Goal: Transaction & Acquisition: Purchase product/service

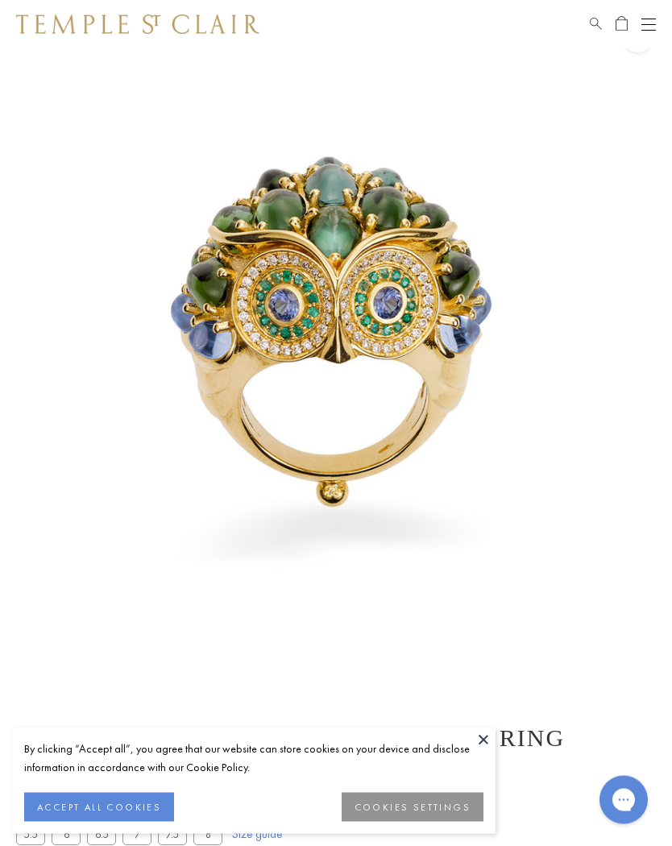
scroll to position [48, 0]
click at [74, 805] on button "ACCEPT ALL COOKIES" at bounding box center [99, 806] width 150 height 29
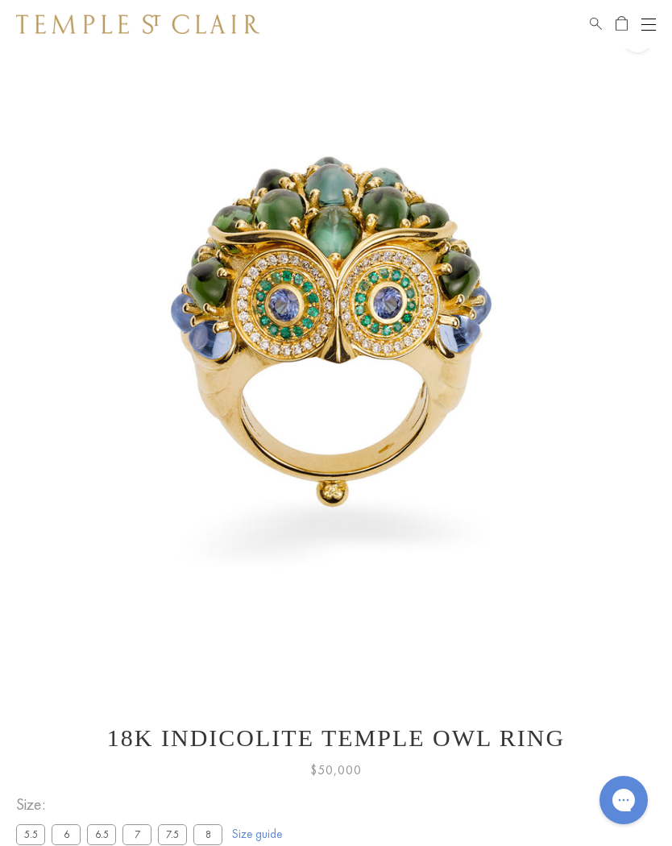
click at [63, 795] on span "Size:" at bounding box center [122, 804] width 213 height 27
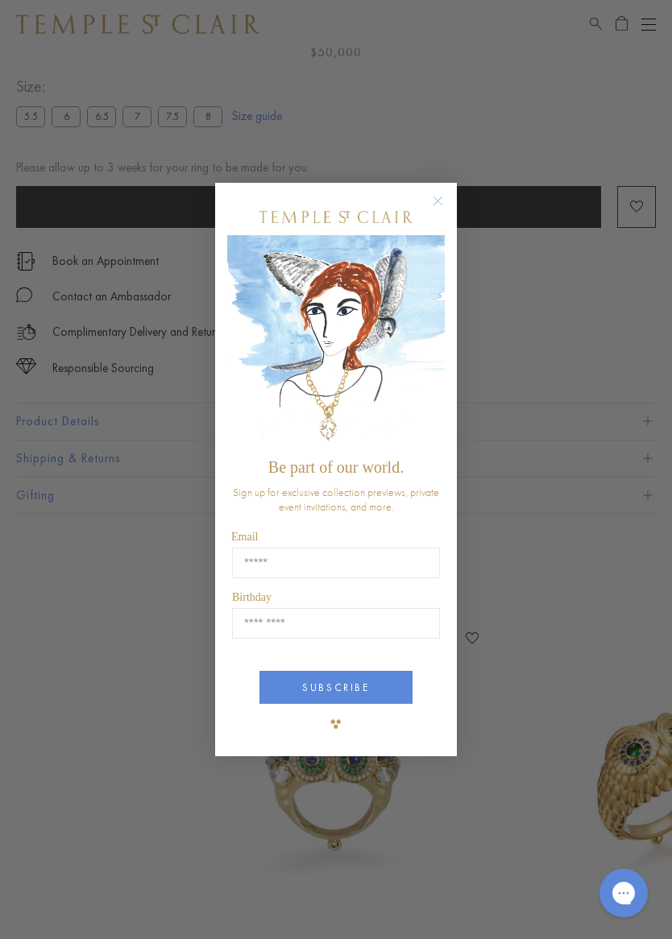
type input "**********"
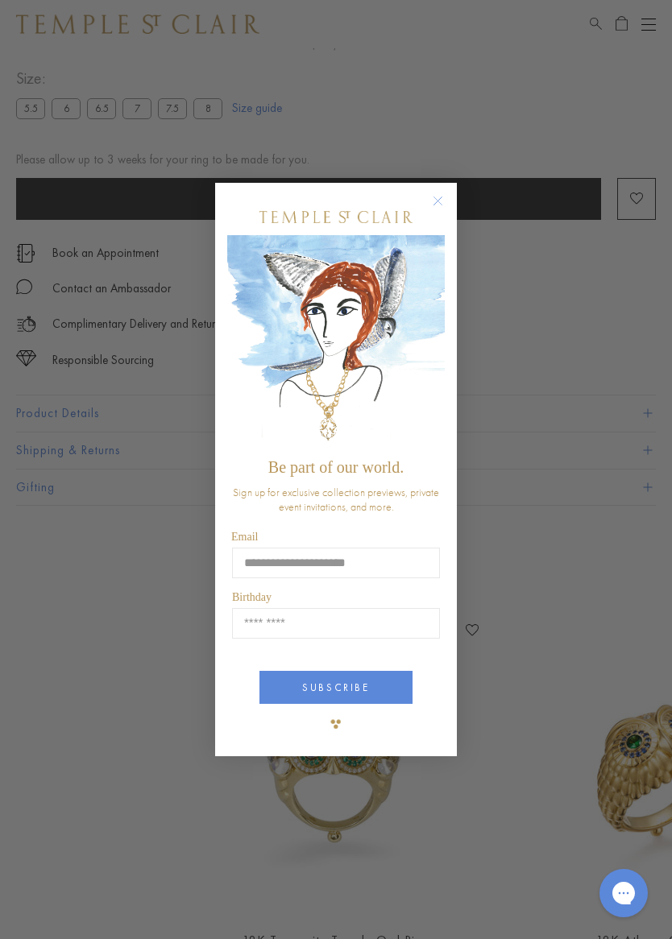
scroll to position [775, 0]
click at [386, 693] on button "SUBSCRIBE" at bounding box center [335, 687] width 153 height 33
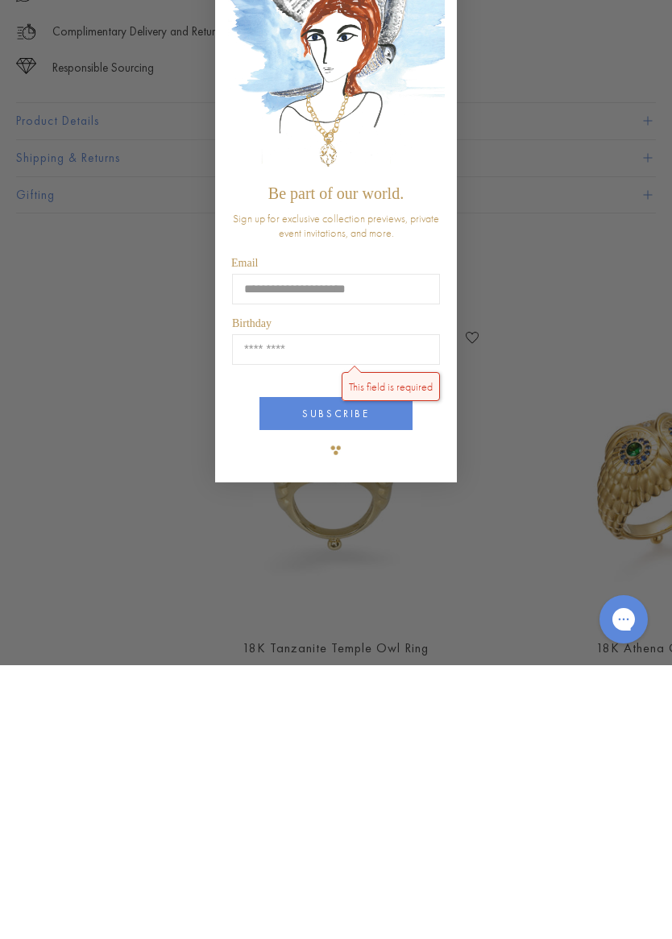
click at [420, 608] on input "Birthday" at bounding box center [336, 623] width 208 height 31
type input "*****"
click at [387, 671] on button "SUBSCRIBE" at bounding box center [335, 687] width 153 height 33
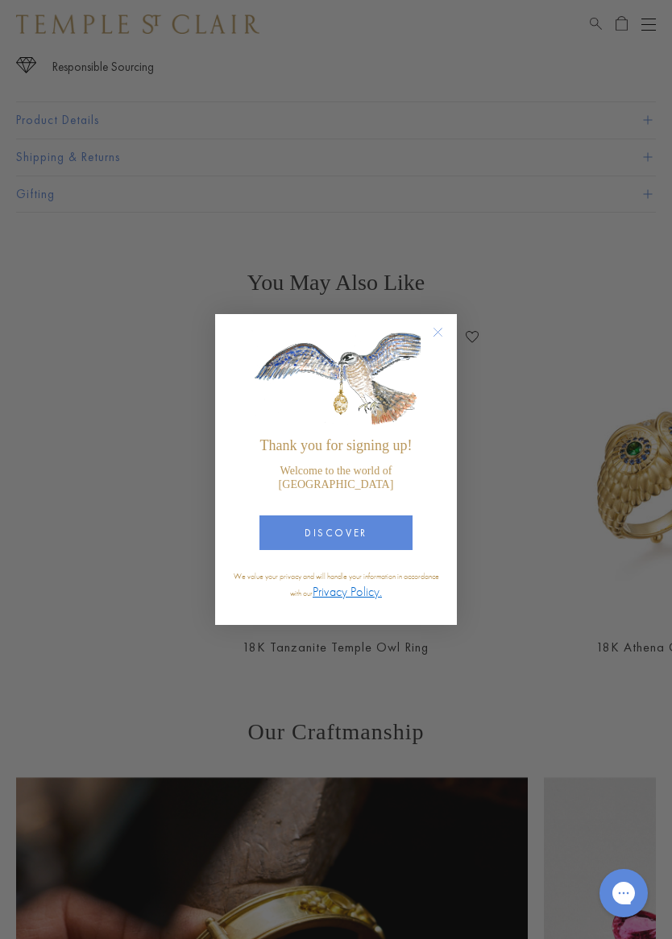
click at [444, 339] on circle "Close dialog" at bounding box center [437, 332] width 19 height 19
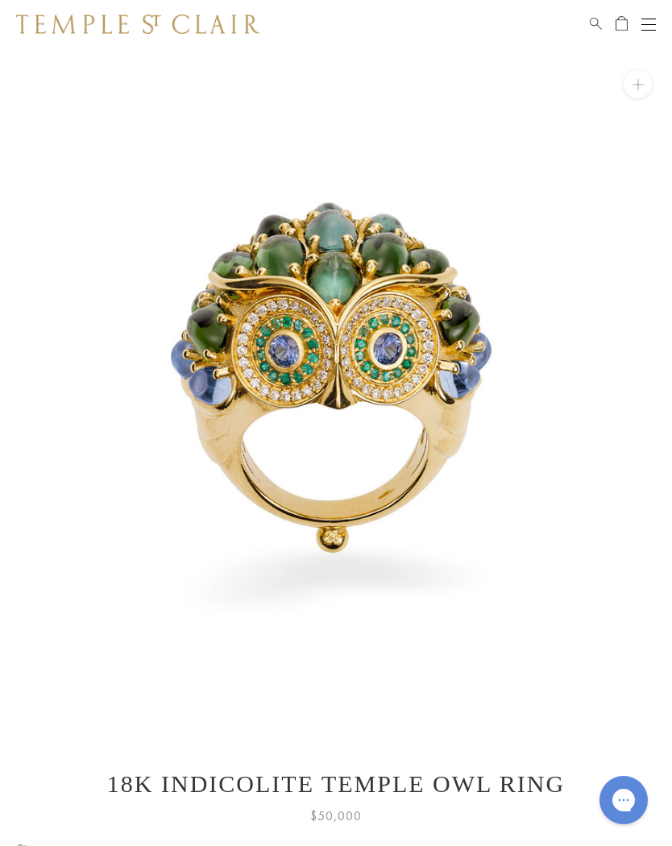
scroll to position [0, 0]
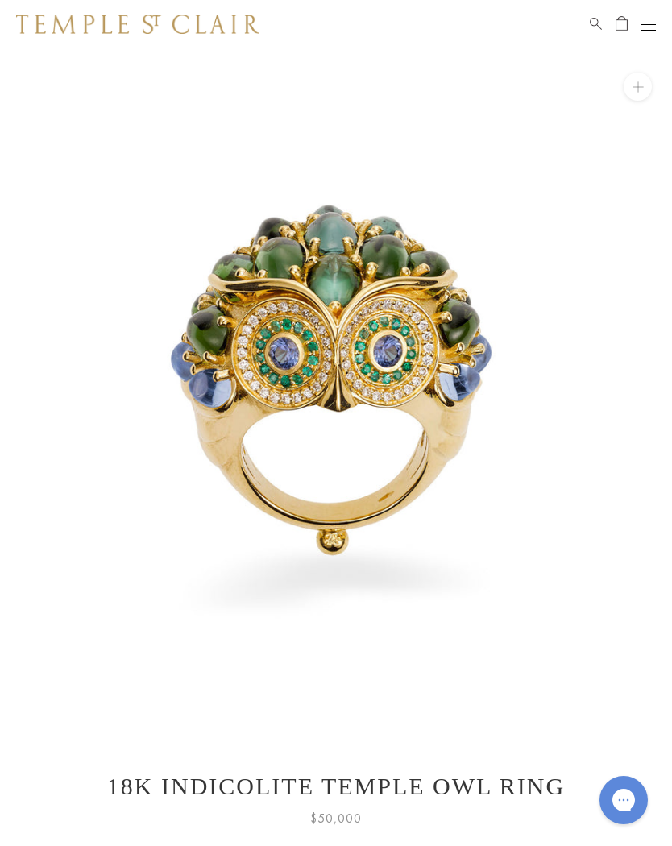
click at [643, 22] on button "Open navigation" at bounding box center [648, 23] width 14 height 19
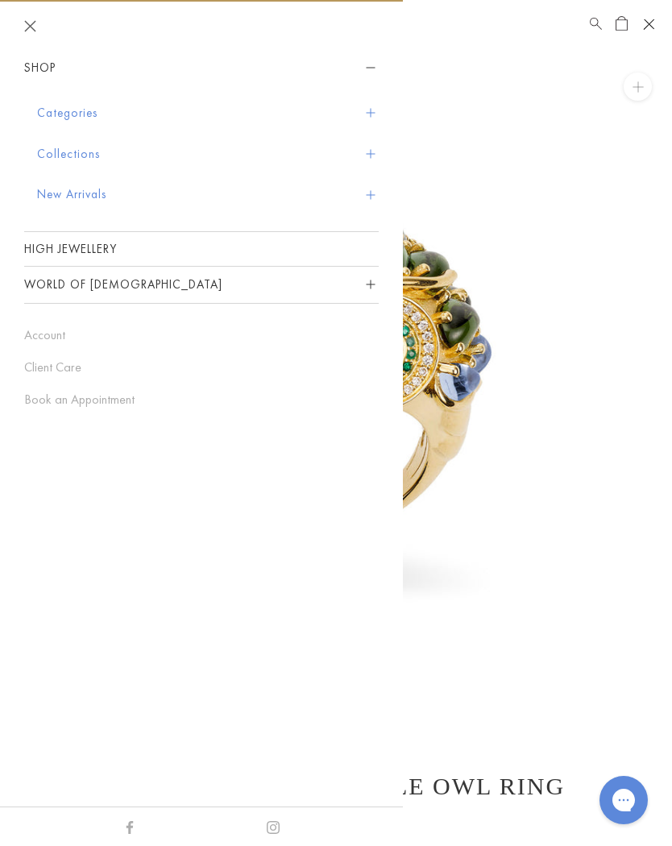
click at [66, 104] on button "Categories" at bounding box center [207, 113] width 341 height 41
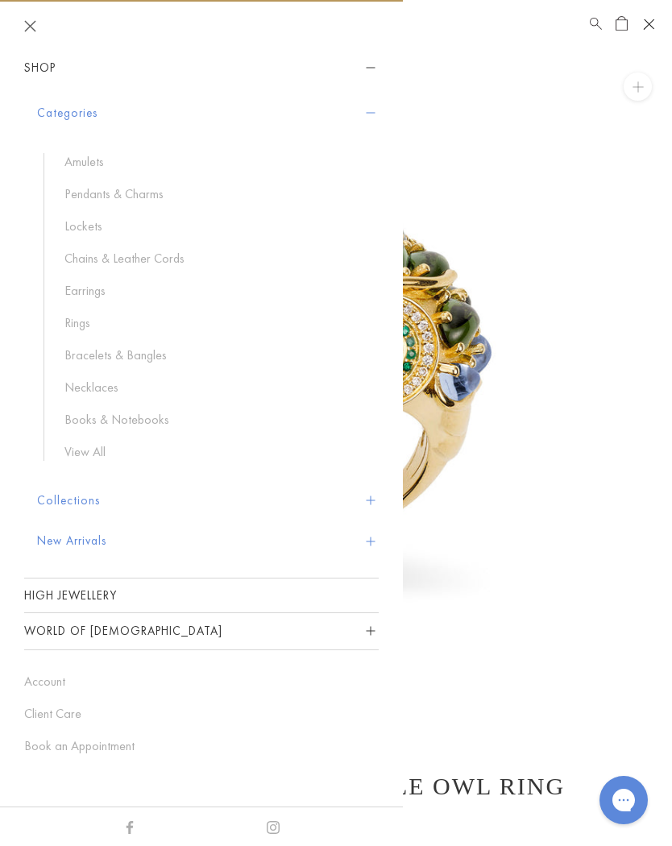
click at [72, 320] on link "Rings" at bounding box center [213, 323] width 298 height 18
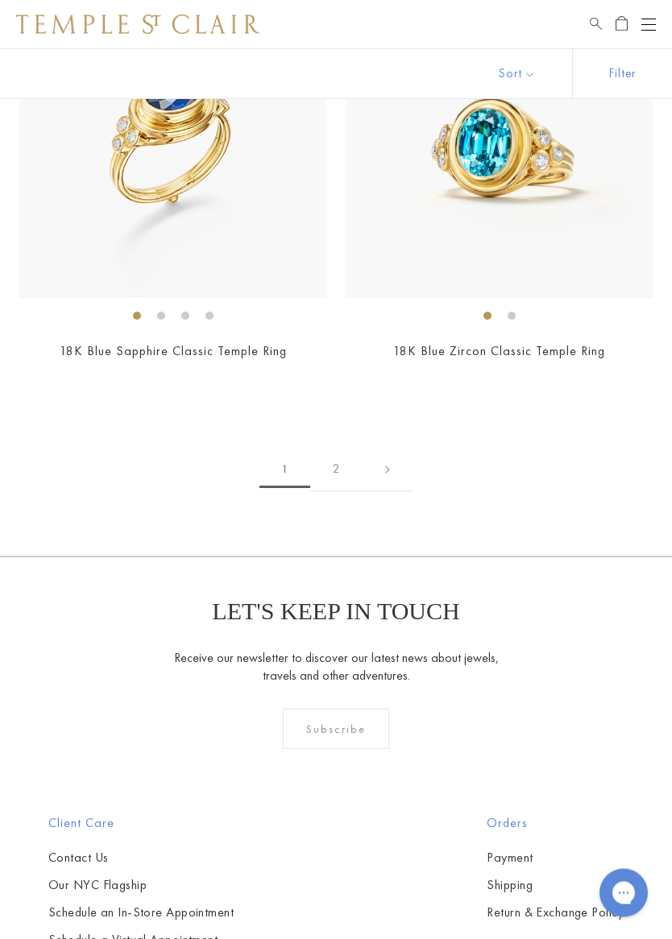
scroll to position [10184, 0]
click at [337, 459] on link "2" at bounding box center [336, 469] width 52 height 44
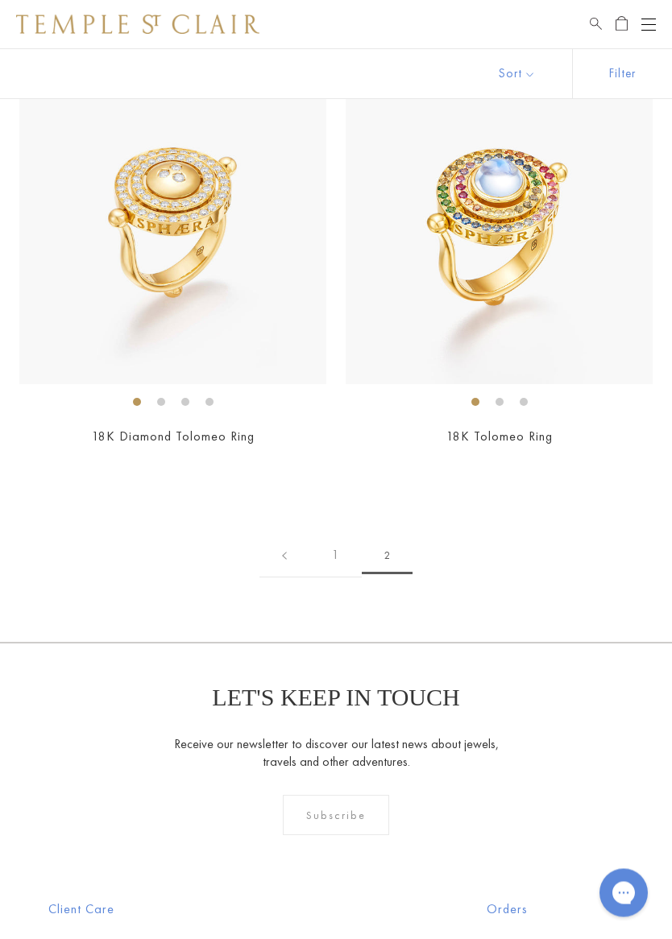
scroll to position [1467, 0]
click at [489, 183] on img at bounding box center [498, 230] width 307 height 307
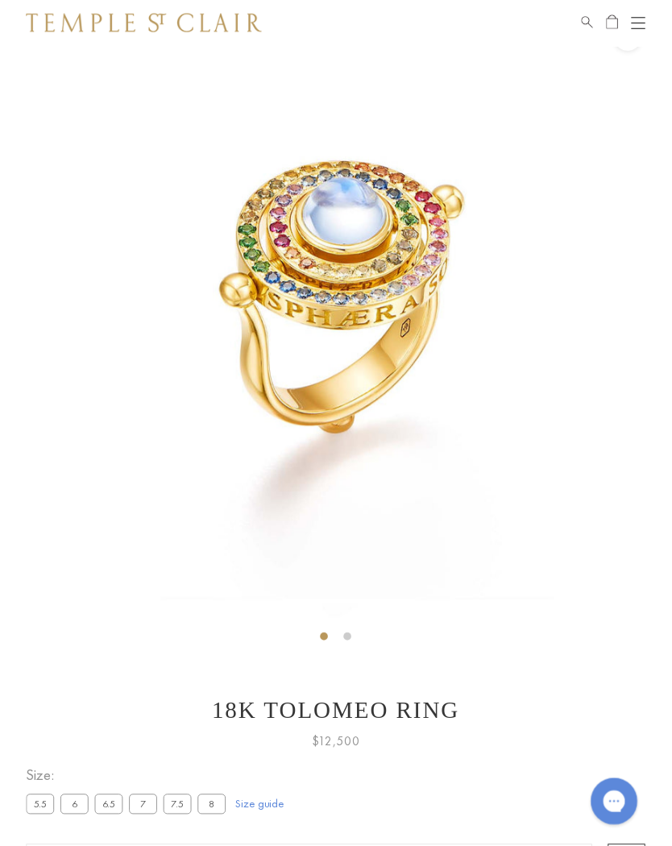
scroll to position [48, 0]
